Goal: Transaction & Acquisition: Purchase product/service

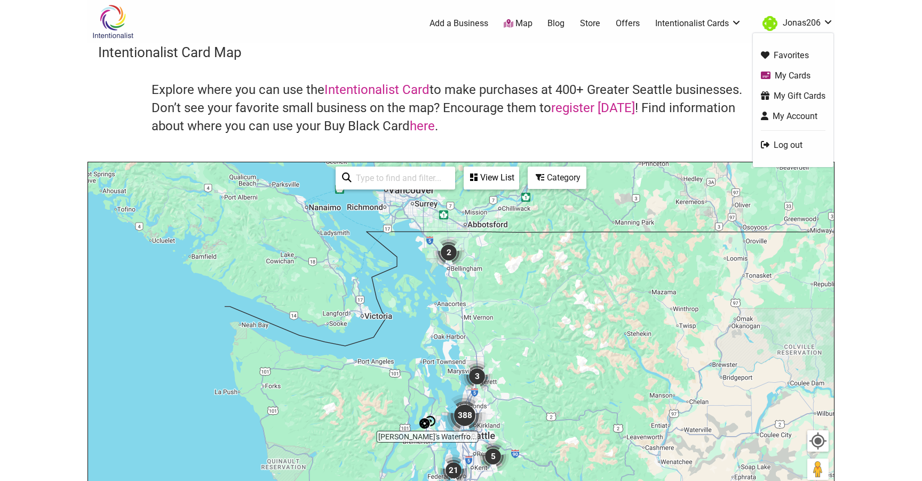
click at [784, 74] on link "My Cards" at bounding box center [793, 75] width 65 height 12
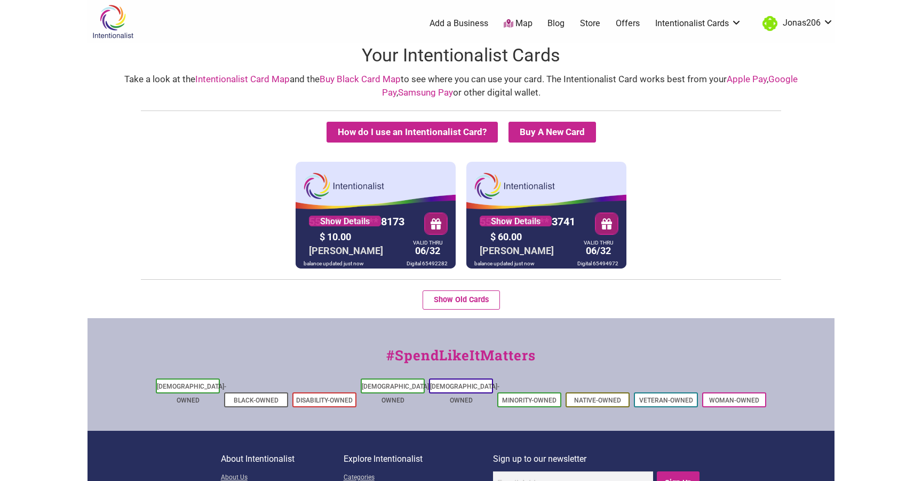
click at [97, 156] on div "How do I use an Intentionalist Card? Buy A New Card Intentionalist Card Buy Bla…" at bounding box center [461, 209] width 747 height 218
click at [517, 263] on div "balance updated just now" at bounding box center [505, 263] width 66 height 10
click at [517, 222] on link "Show Details" at bounding box center [516, 221] width 72 height 11
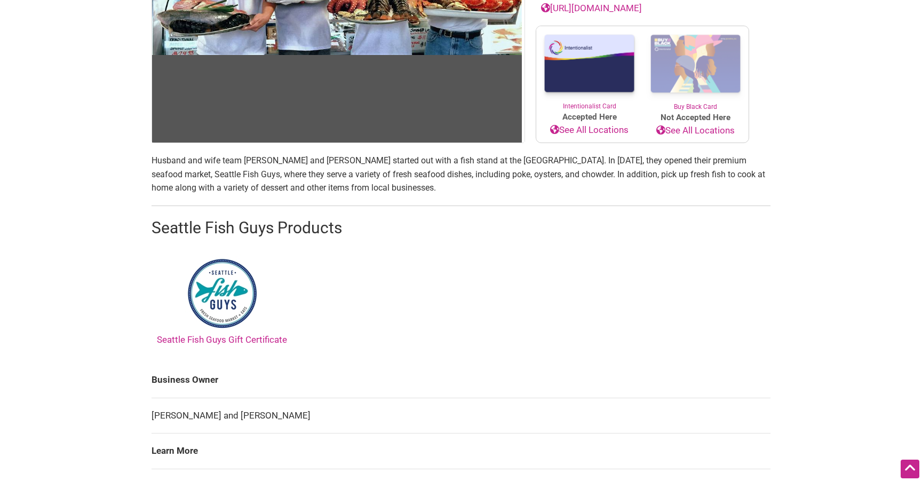
scroll to position [227, 0]
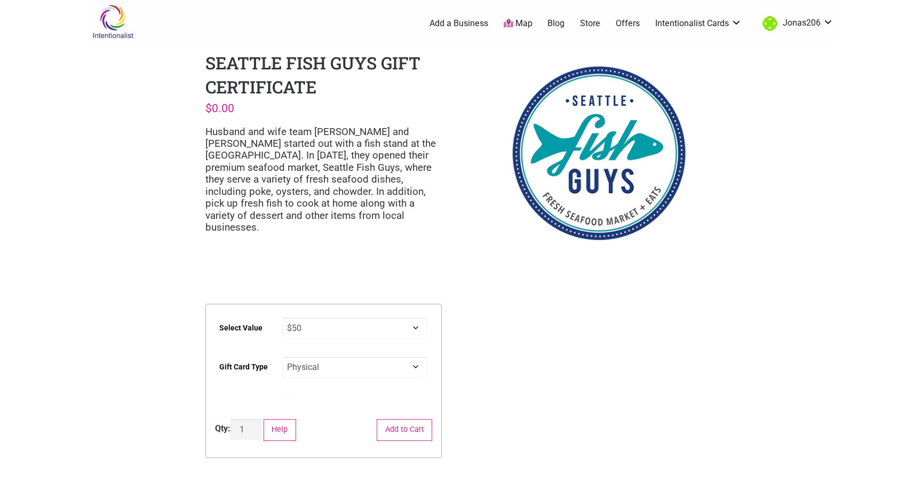
select select "$50"
select select "Physical"
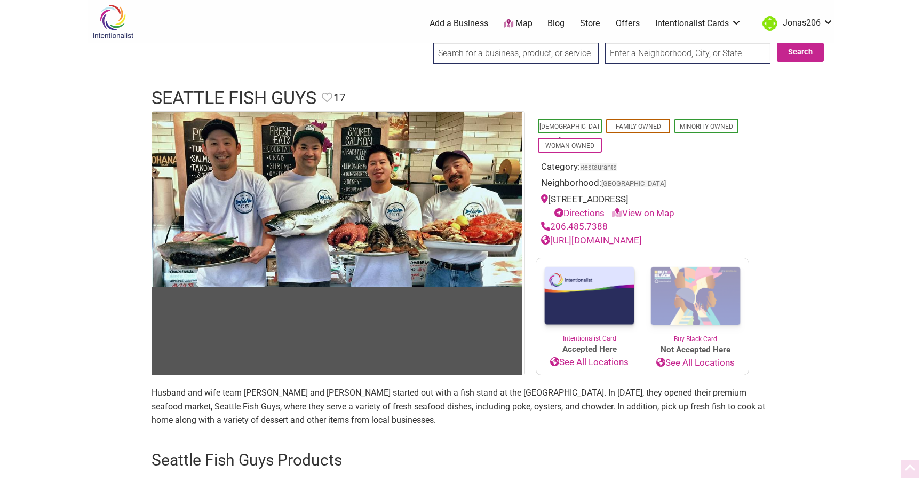
scroll to position [227, 0]
